Goal: Navigation & Orientation: Find specific page/section

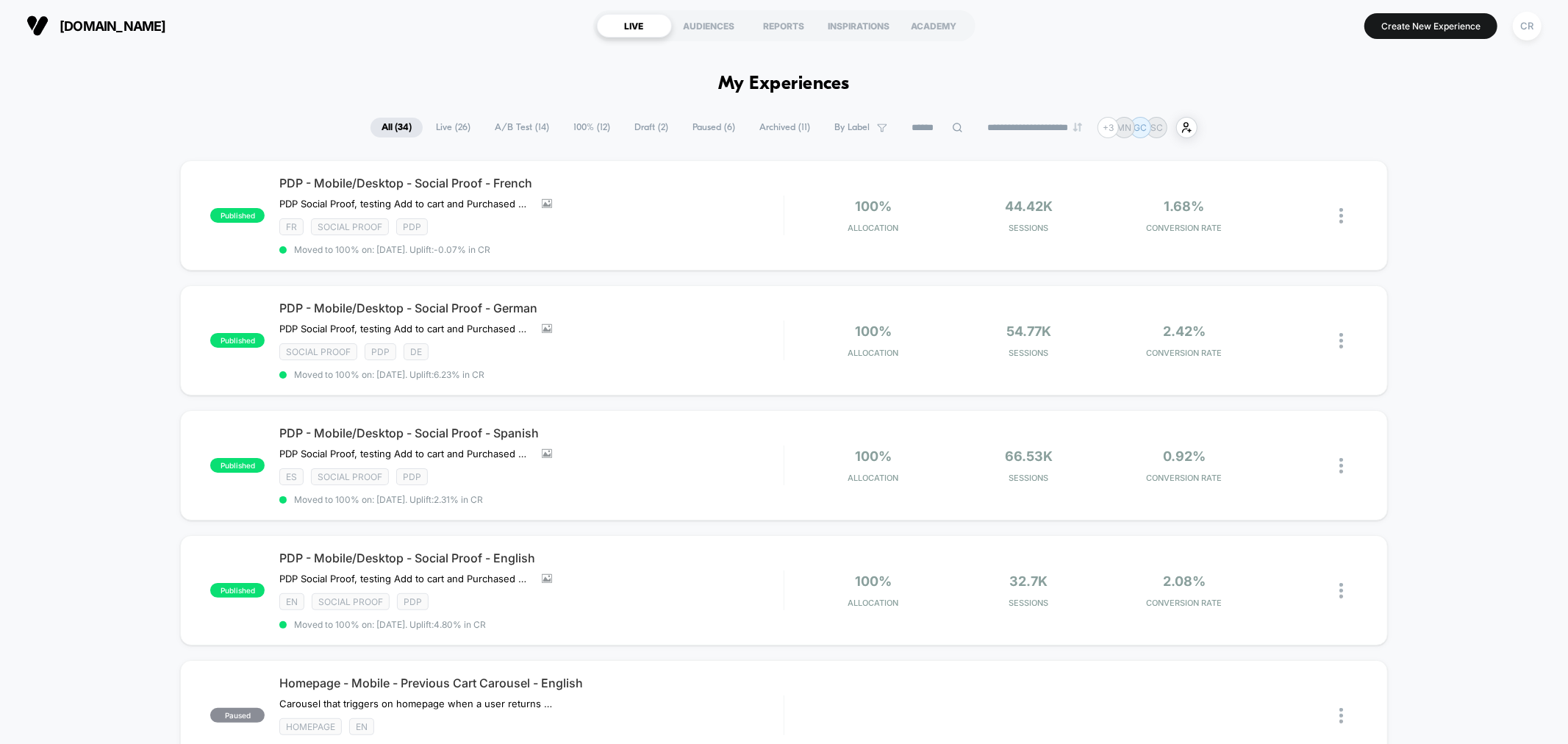
click at [502, 126] on span "A/B Test ( 14 )" at bounding box center [521, 127] width 76 height 20
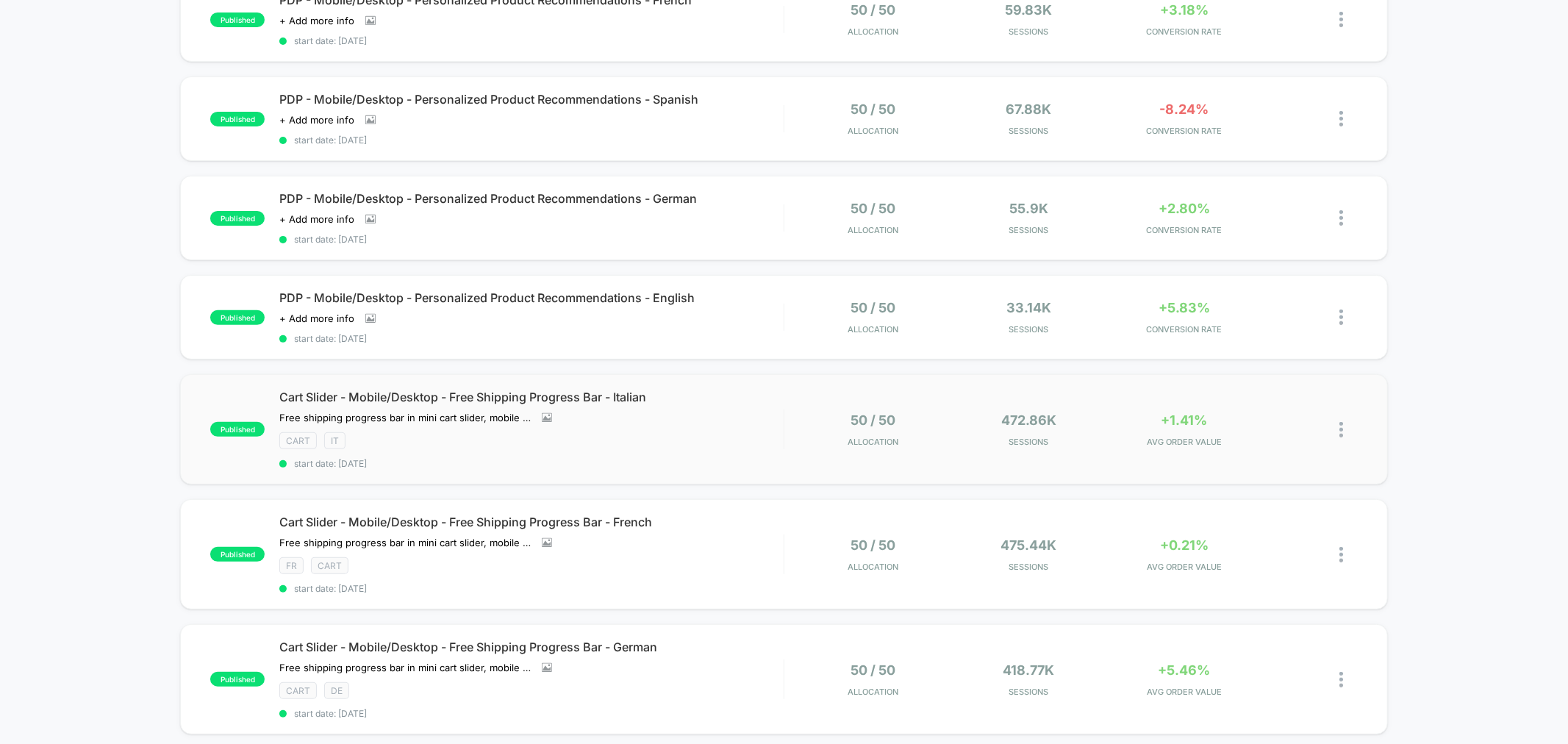
scroll to position [326, 0]
